Goal: Task Accomplishment & Management: Manage account settings

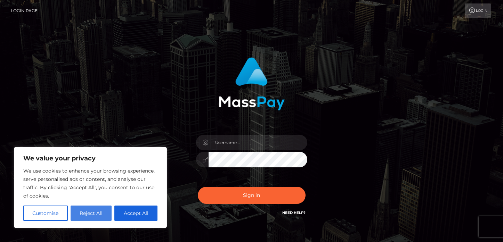
click at [86, 213] on button "Reject All" at bounding box center [91, 213] width 41 height 15
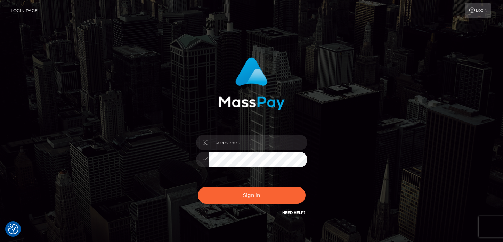
click at [483, 10] on link "Login" at bounding box center [477, 10] width 26 height 15
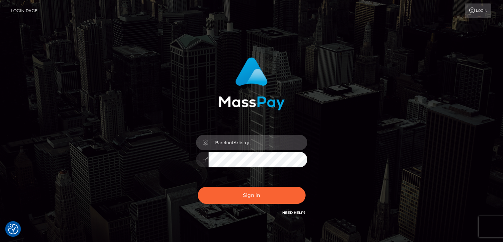
type input "BarefootArtistry"
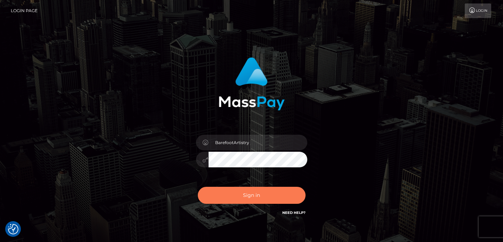
click at [266, 199] on button "Sign in" at bounding box center [252, 195] width 108 height 17
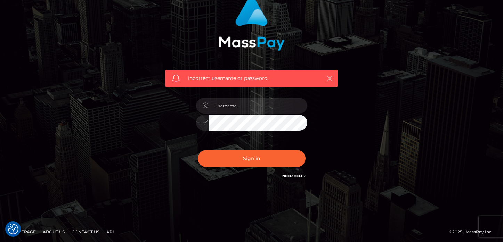
scroll to position [59, 0]
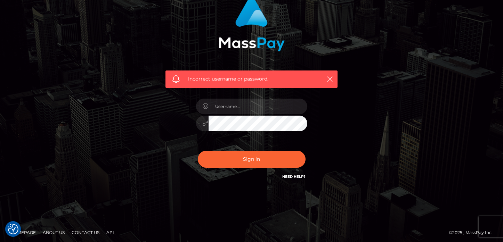
click at [295, 175] on link "Need Help?" at bounding box center [293, 176] width 23 height 5
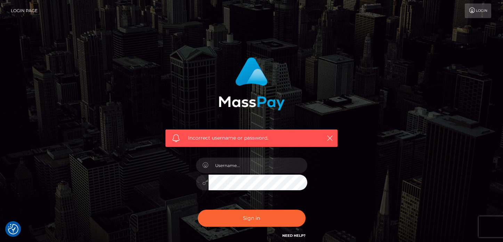
scroll to position [0, 0]
